Goal: Information Seeking & Learning: Learn about a topic

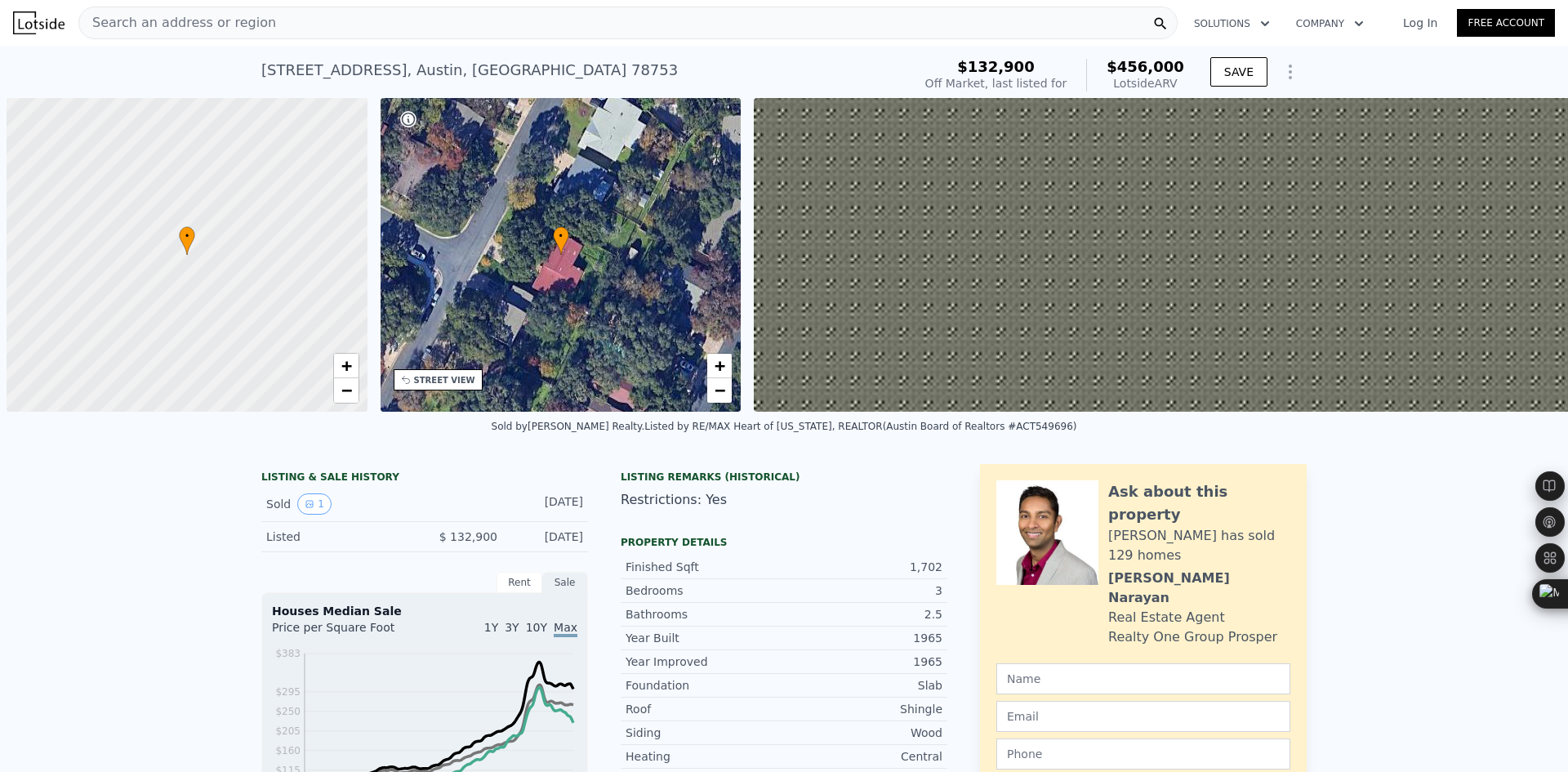
scroll to position [0, 379]
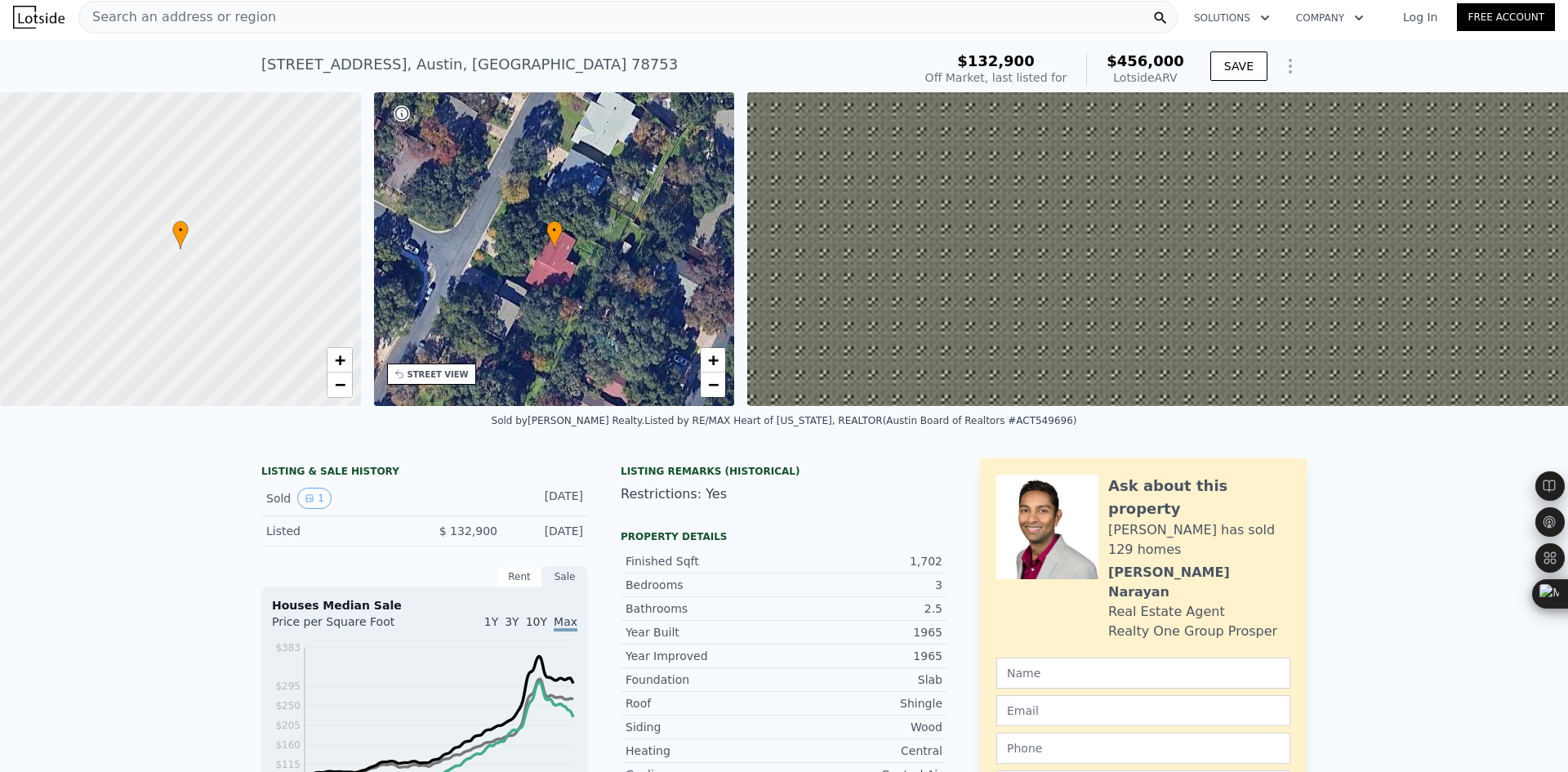
click at [391, 27] on div "Search an address or region" at bounding box center [628, 17] width 1099 height 33
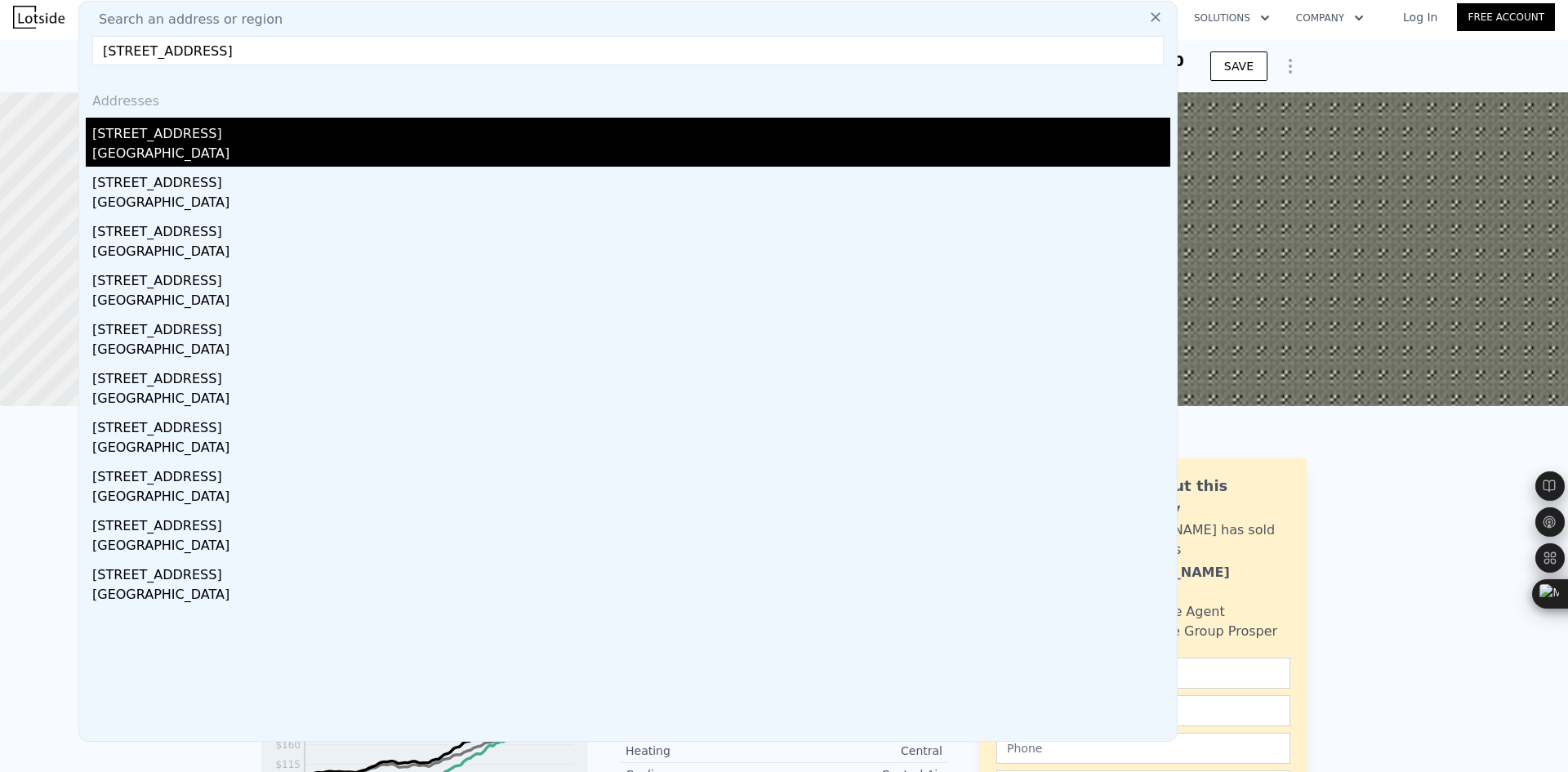
type input "[STREET_ADDRESS]"
click at [305, 126] on div "[STREET_ADDRESS]" at bounding box center [630, 130] width 1078 height 26
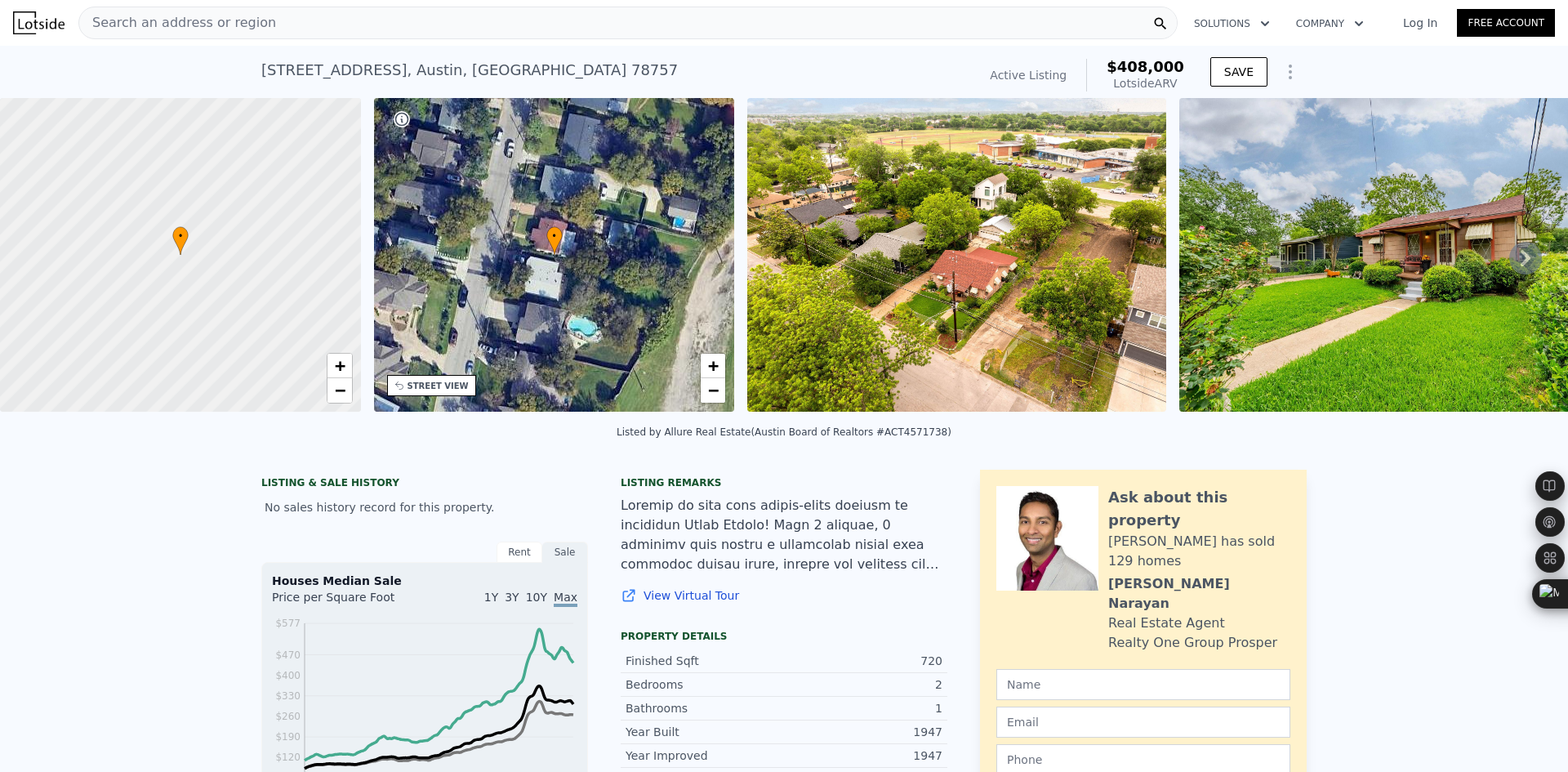
drag, startPoint x: 919, startPoint y: 446, endPoint x: 640, endPoint y: 443, distance: 279.0
click at [640, 443] on div "Listed by Allure Real Estate (Austin Board of Realtors #ACT4571738)" at bounding box center [784, 436] width 1568 height 39
click at [941, 63] on div "[STREET_ADDRESS] Active at (~ARV $408k )" at bounding box center [615, 76] width 709 height 46
